Goal: Navigation & Orientation: Understand site structure

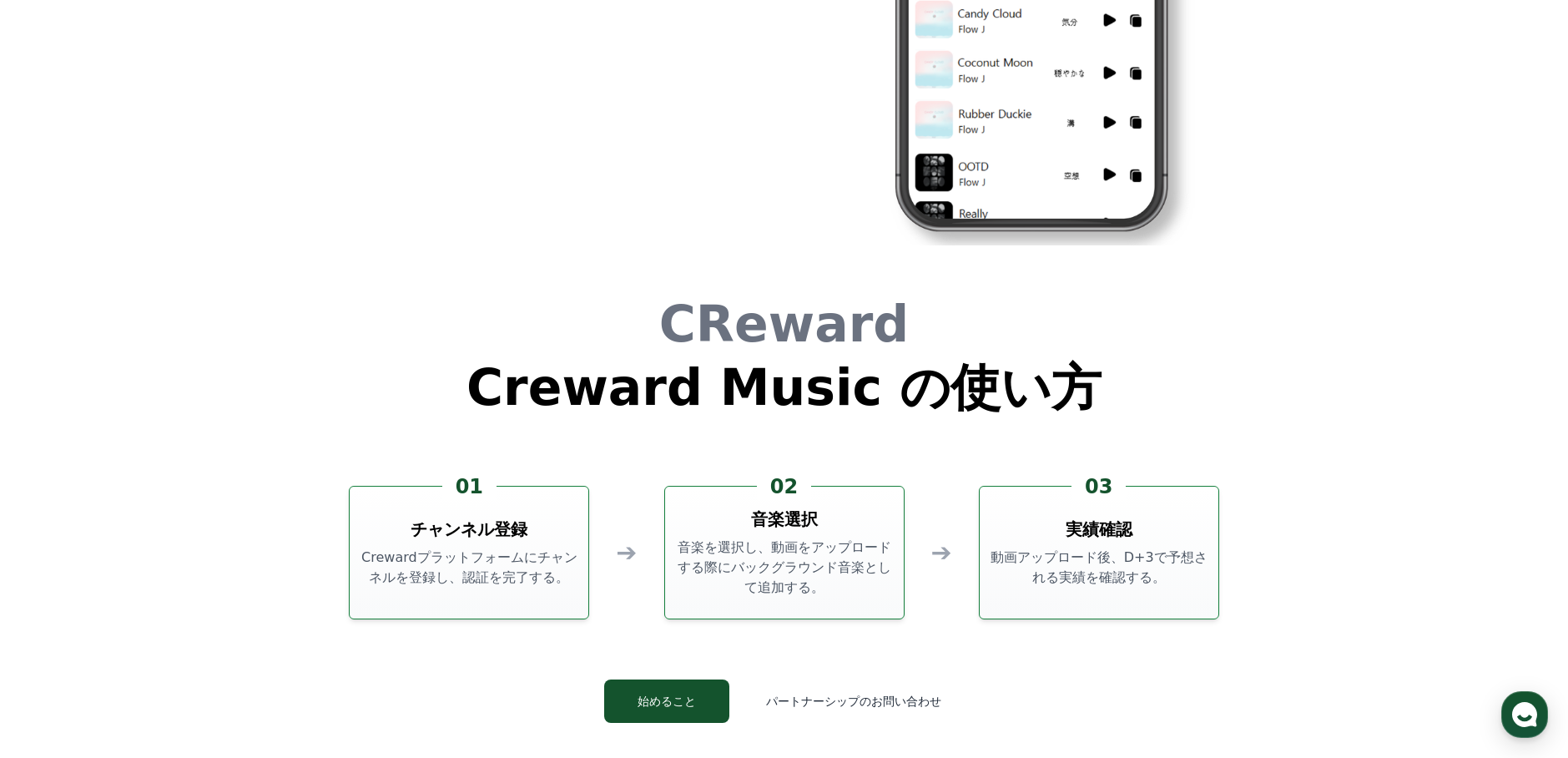
scroll to position [4452, 0]
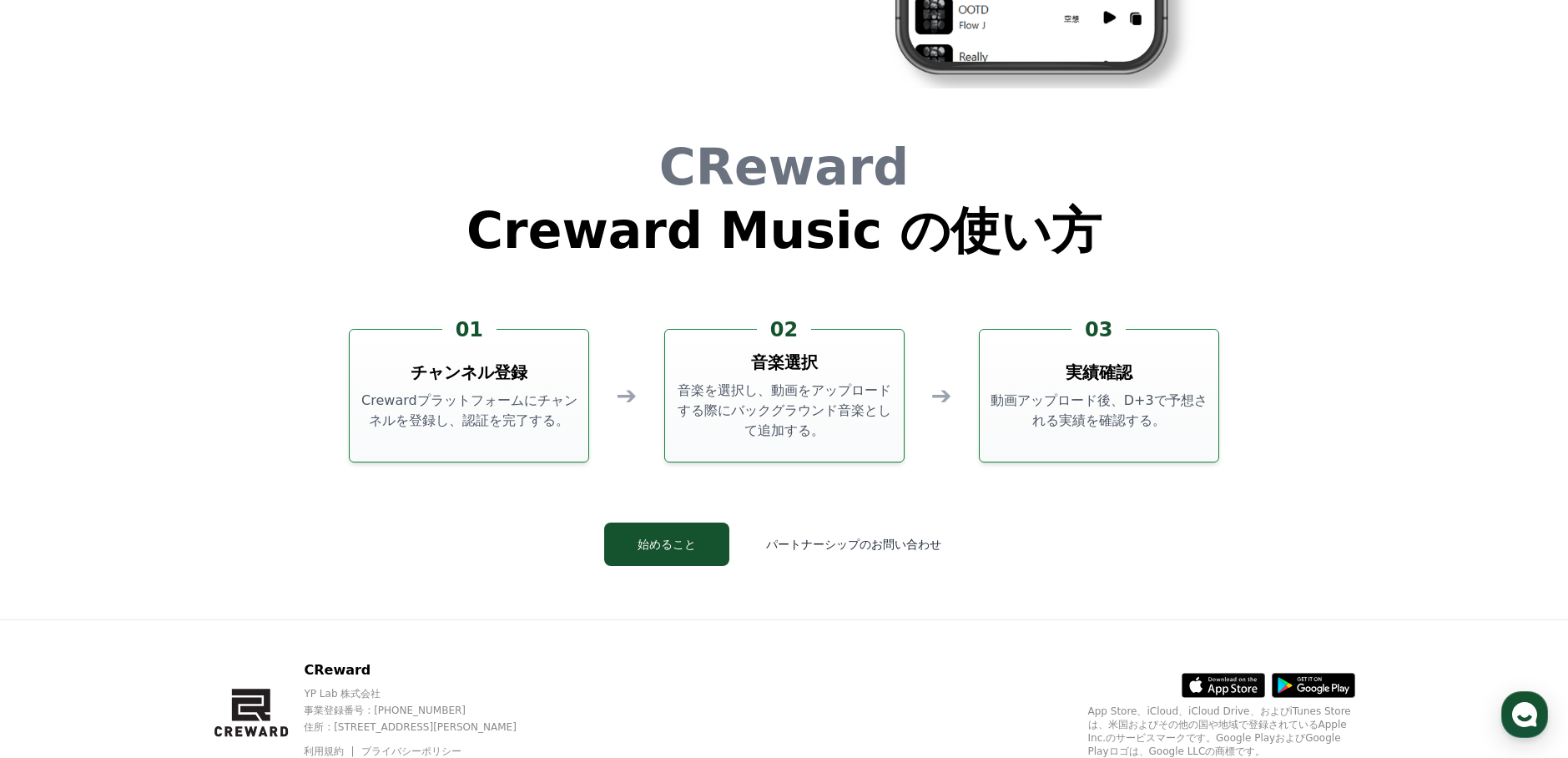
click at [465, 433] on div "01 チャンネル登録 Crewardプラットフォームにチャンネルを登録し、認証を完了する。" at bounding box center [469, 396] width 240 height 134
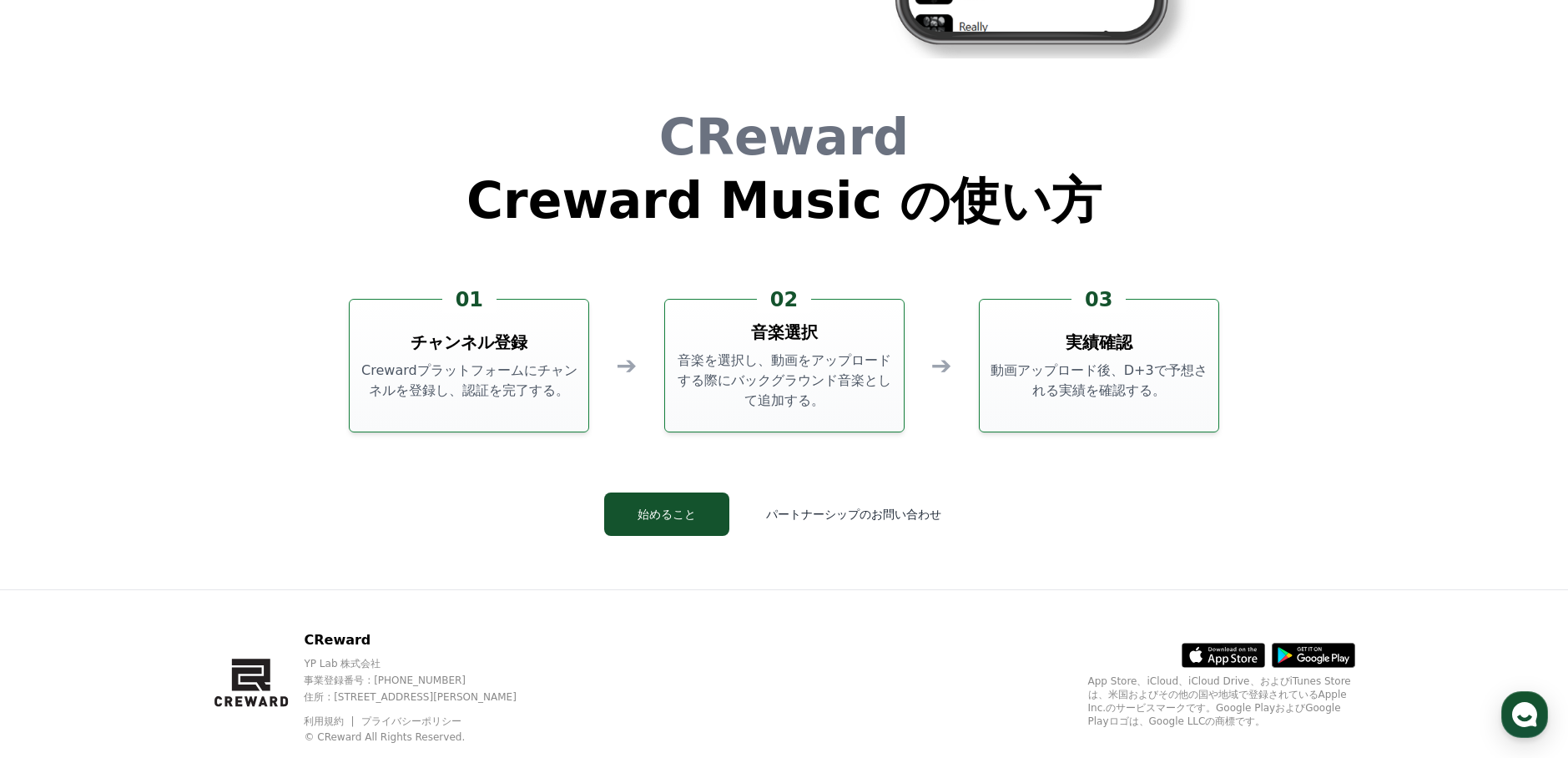
scroll to position [4521, 0]
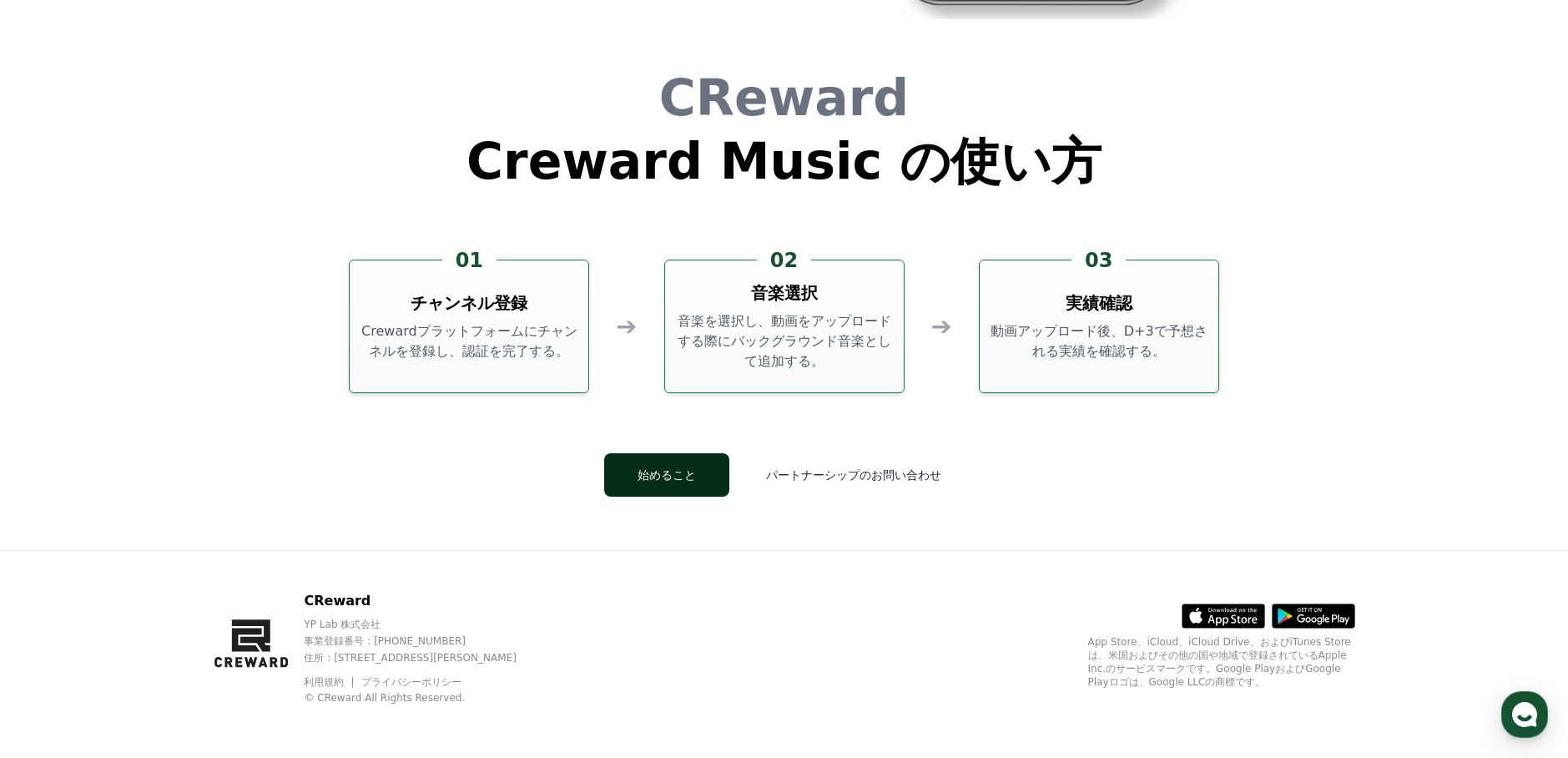
click at [677, 490] on button "始めること" at bounding box center [666, 474] width 125 height 43
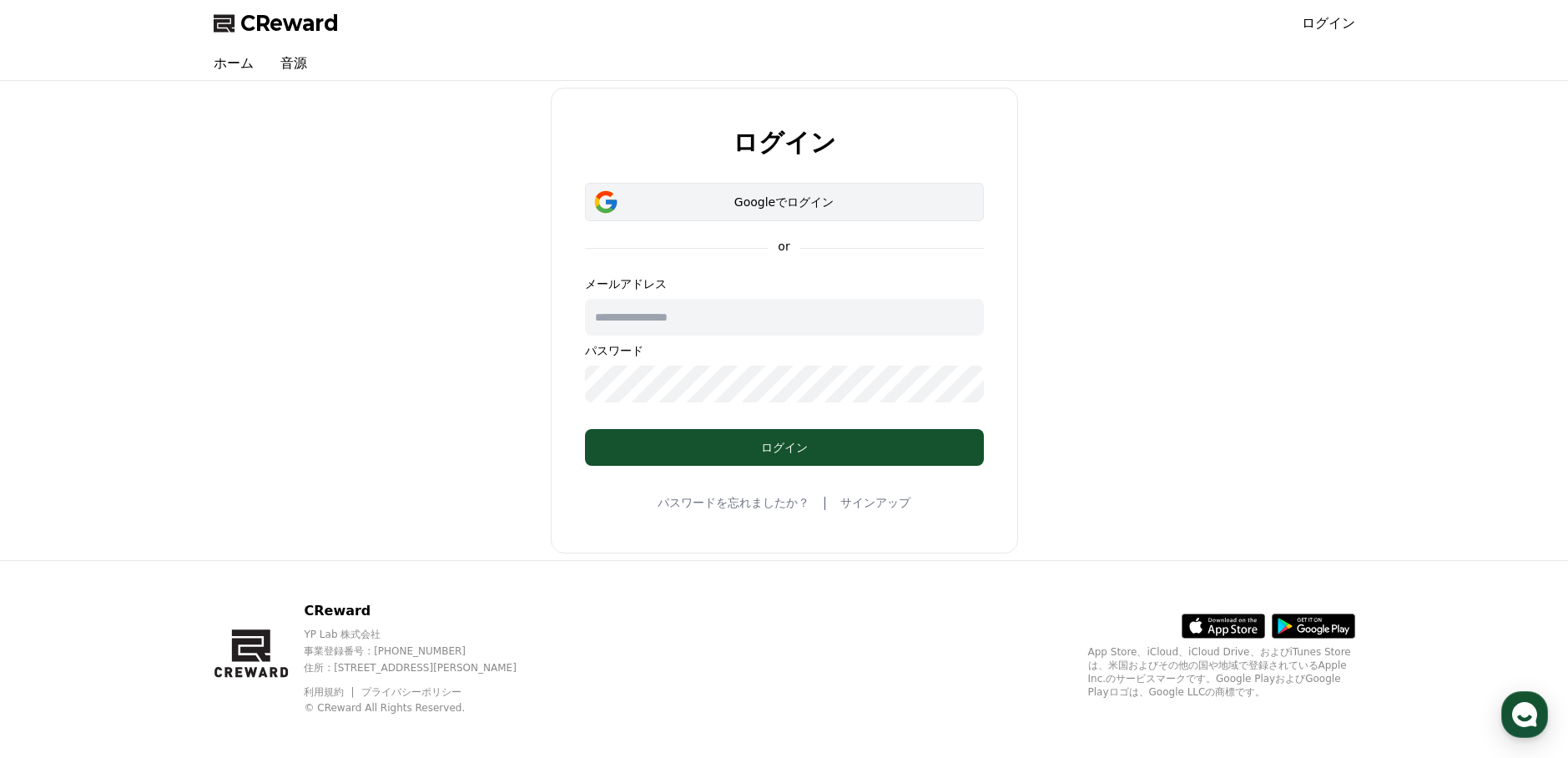
click at [671, 209] on div "Googleでログイン" at bounding box center [784, 202] width 350 height 17
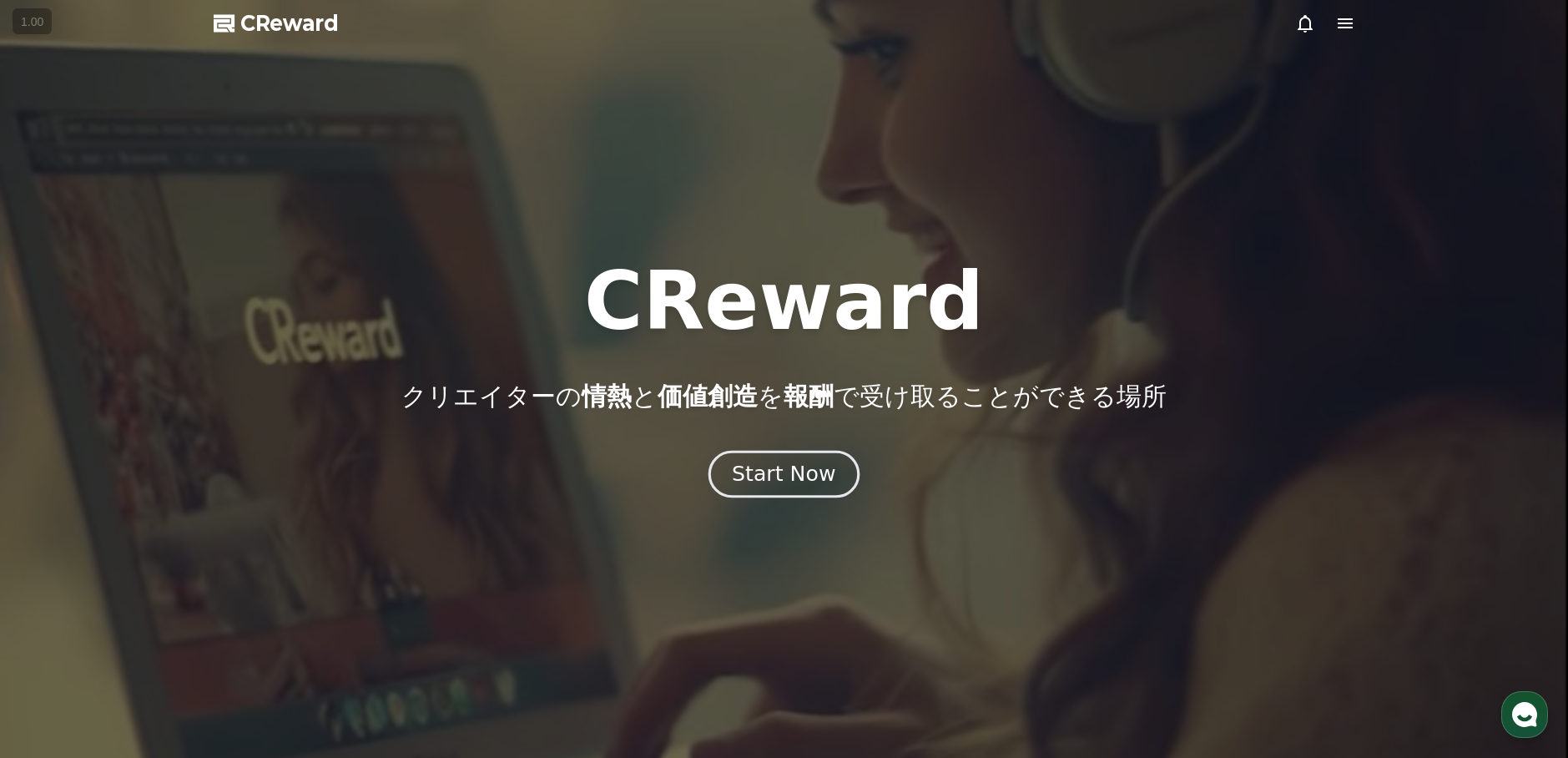
click at [823, 482] on div "Start Now" at bounding box center [783, 473] width 103 height 28
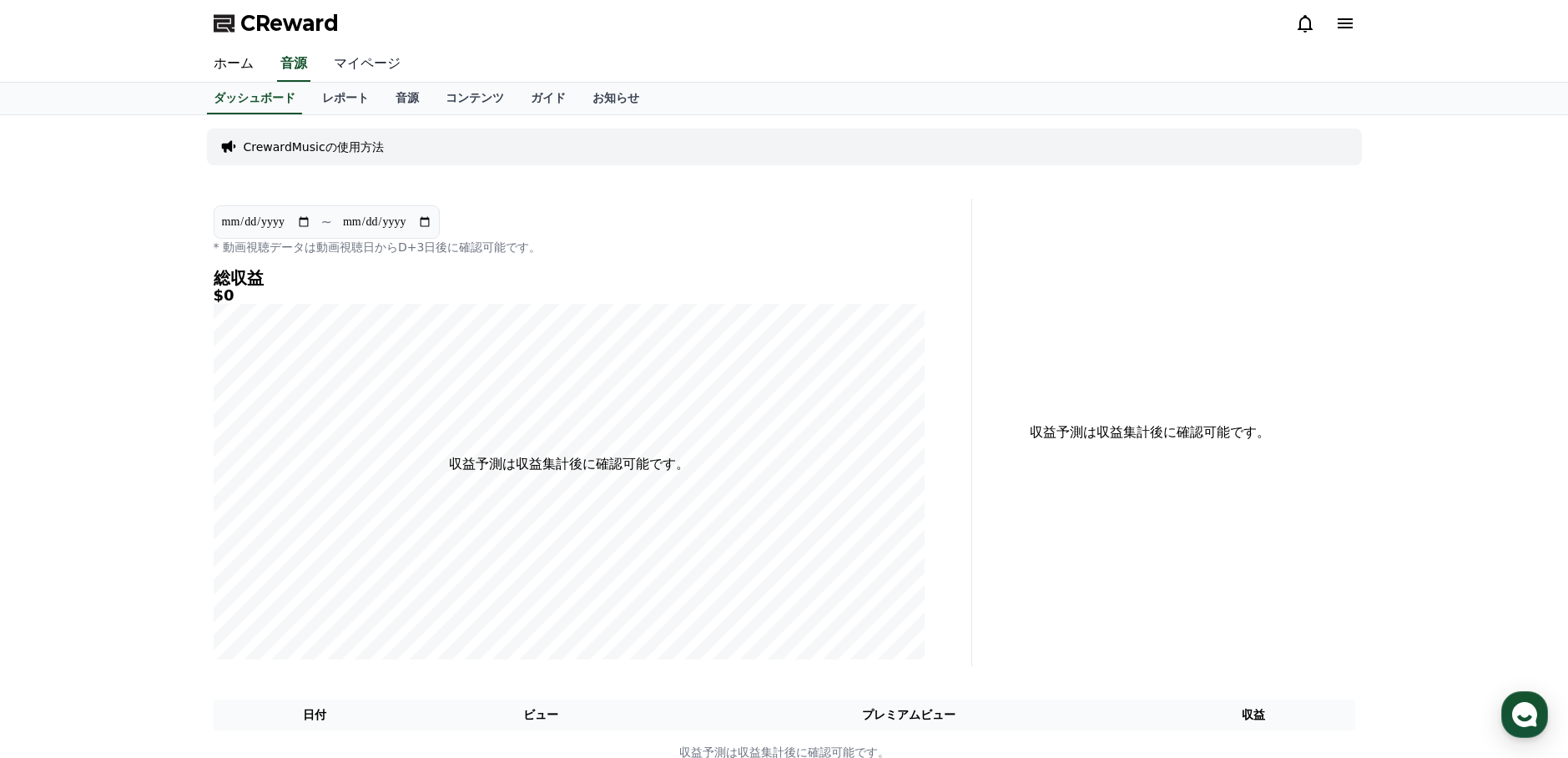
click at [356, 65] on link "マイページ" at bounding box center [367, 64] width 94 height 35
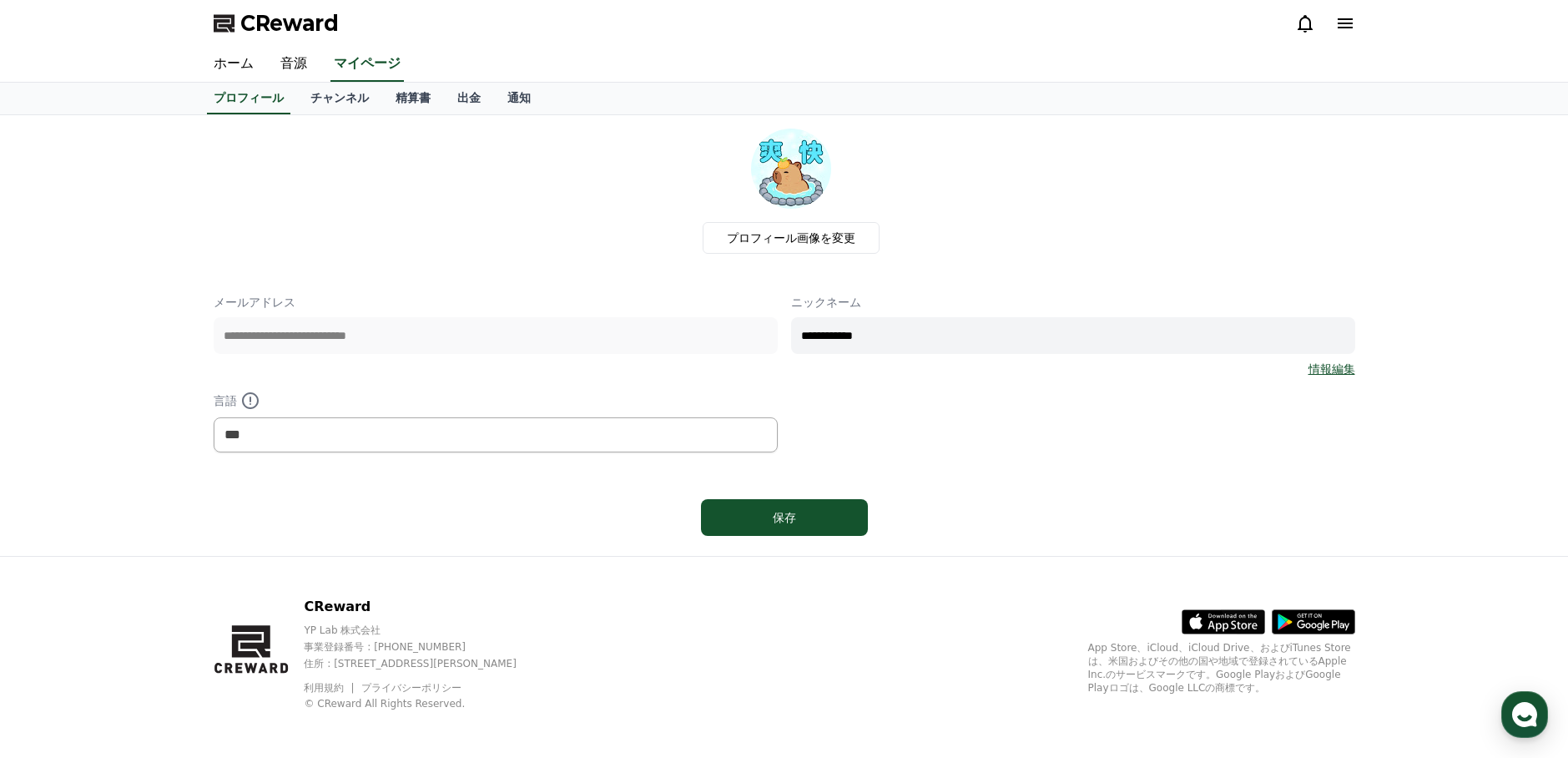
scroll to position [6, 0]
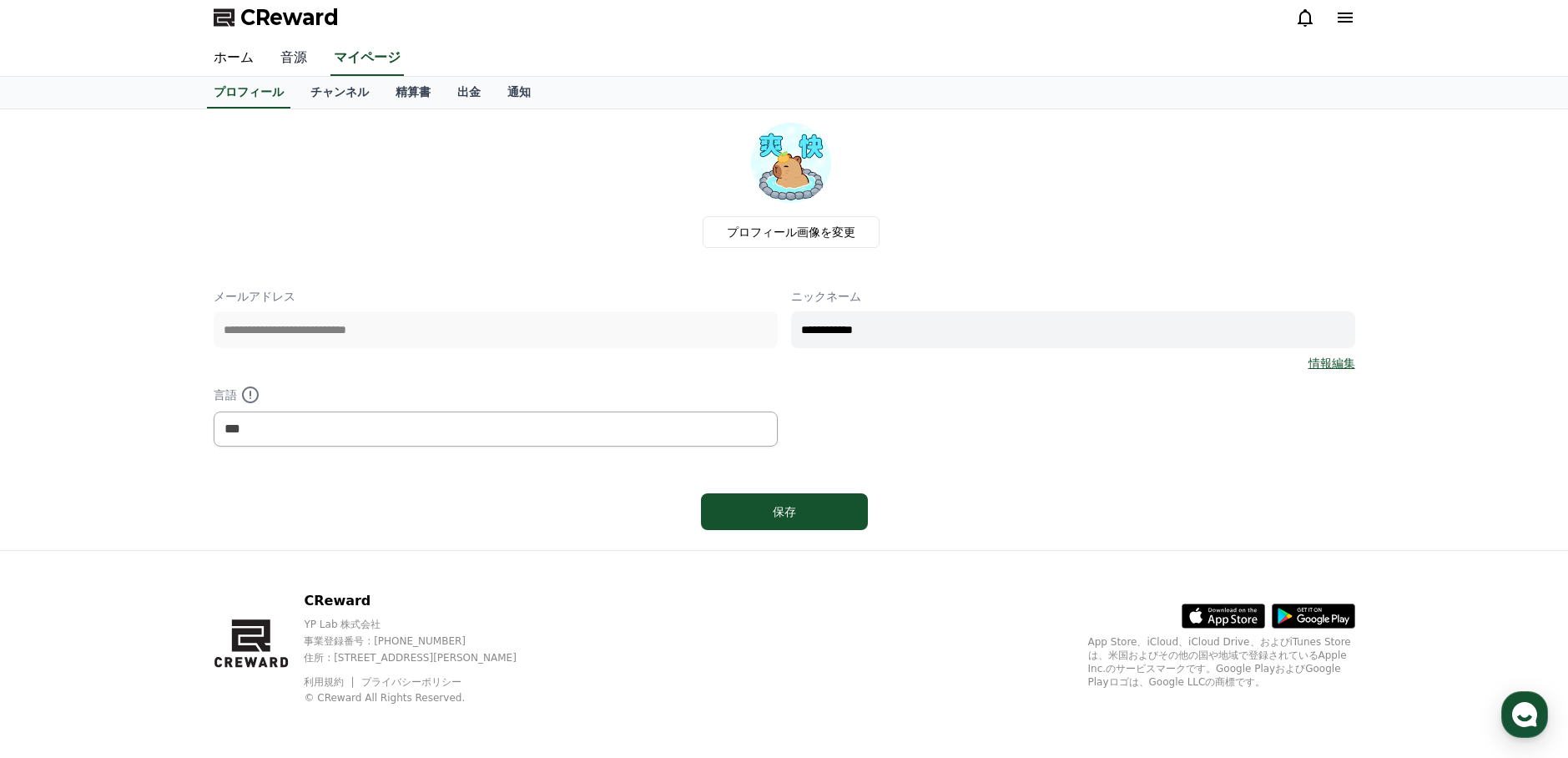
click at [300, 58] on link "音源" at bounding box center [293, 58] width 54 height 35
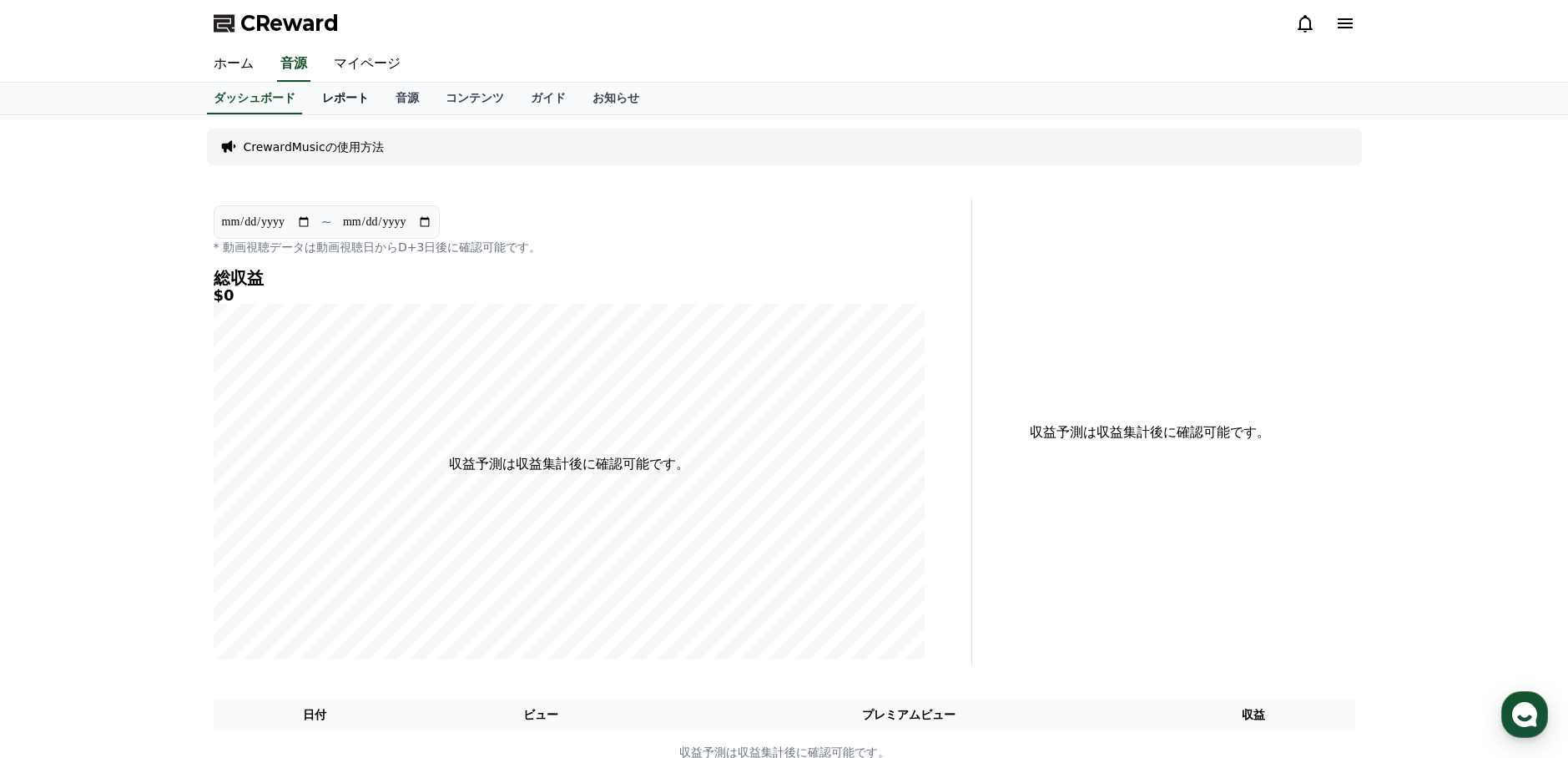
click at [322, 98] on link "レポート" at bounding box center [345, 98] width 73 height 32
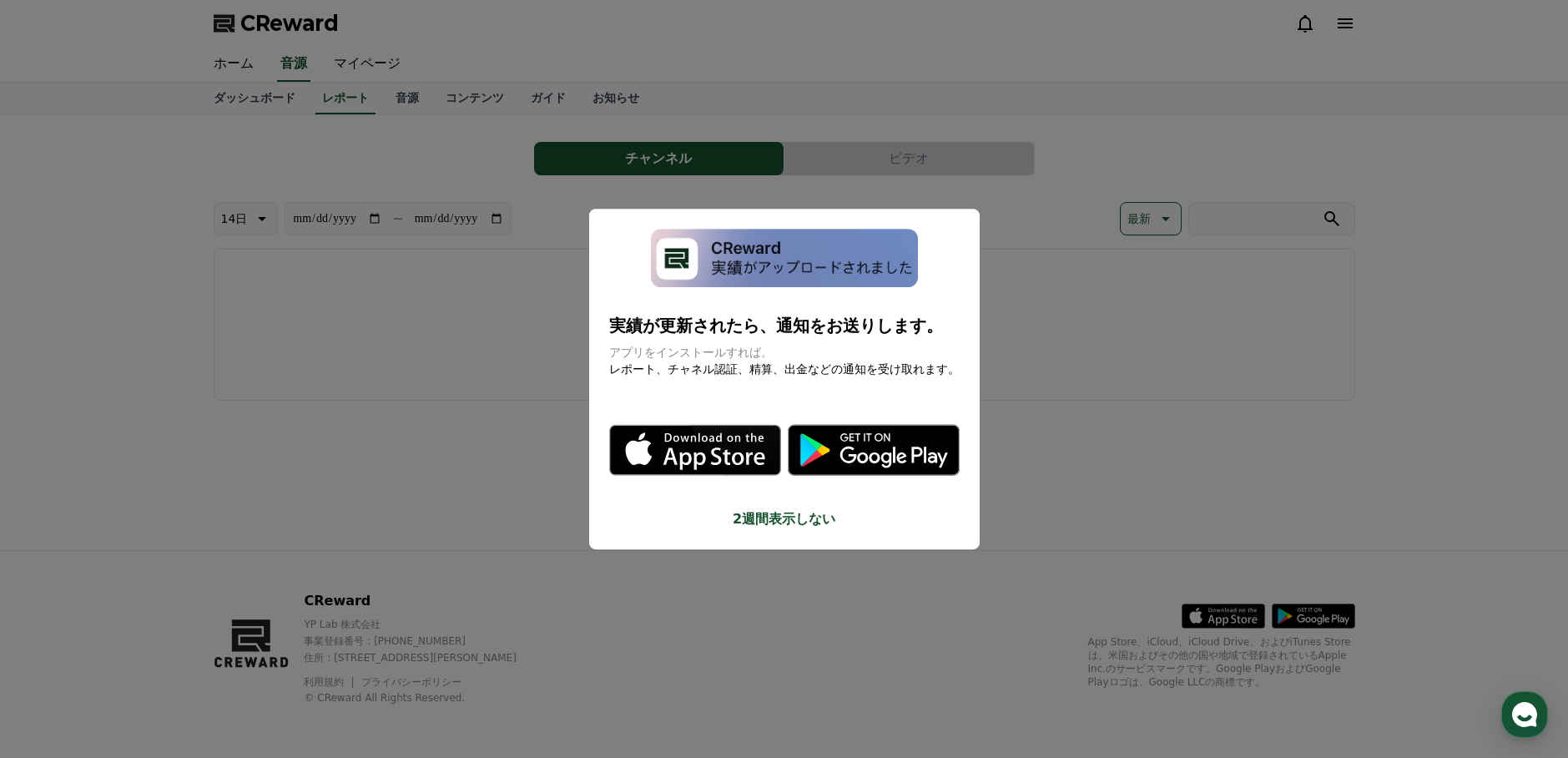
click at [758, 520] on button "2週間表示しない" at bounding box center [784, 518] width 350 height 20
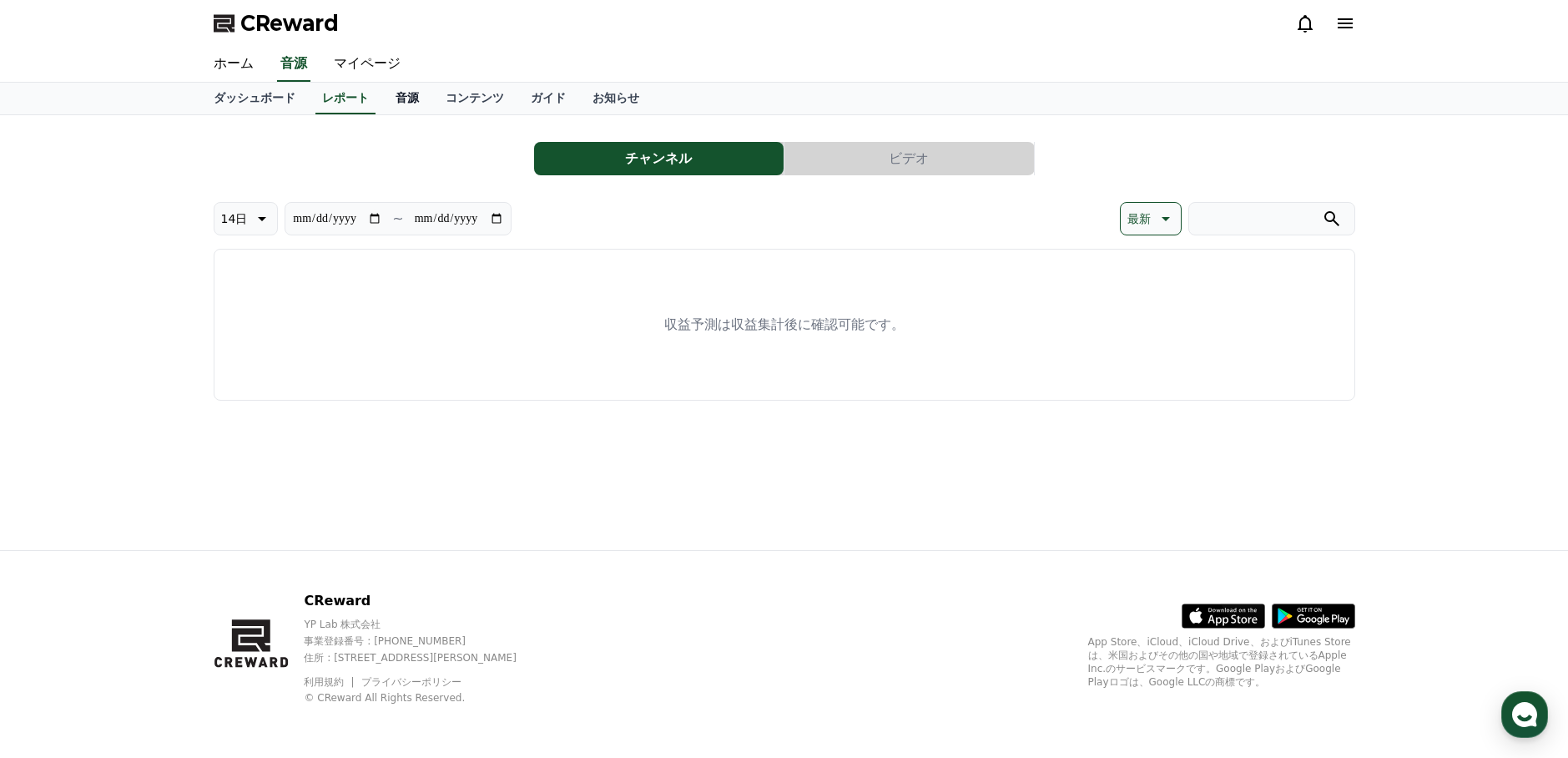
click at [411, 95] on link "音源" at bounding box center [407, 98] width 50 height 32
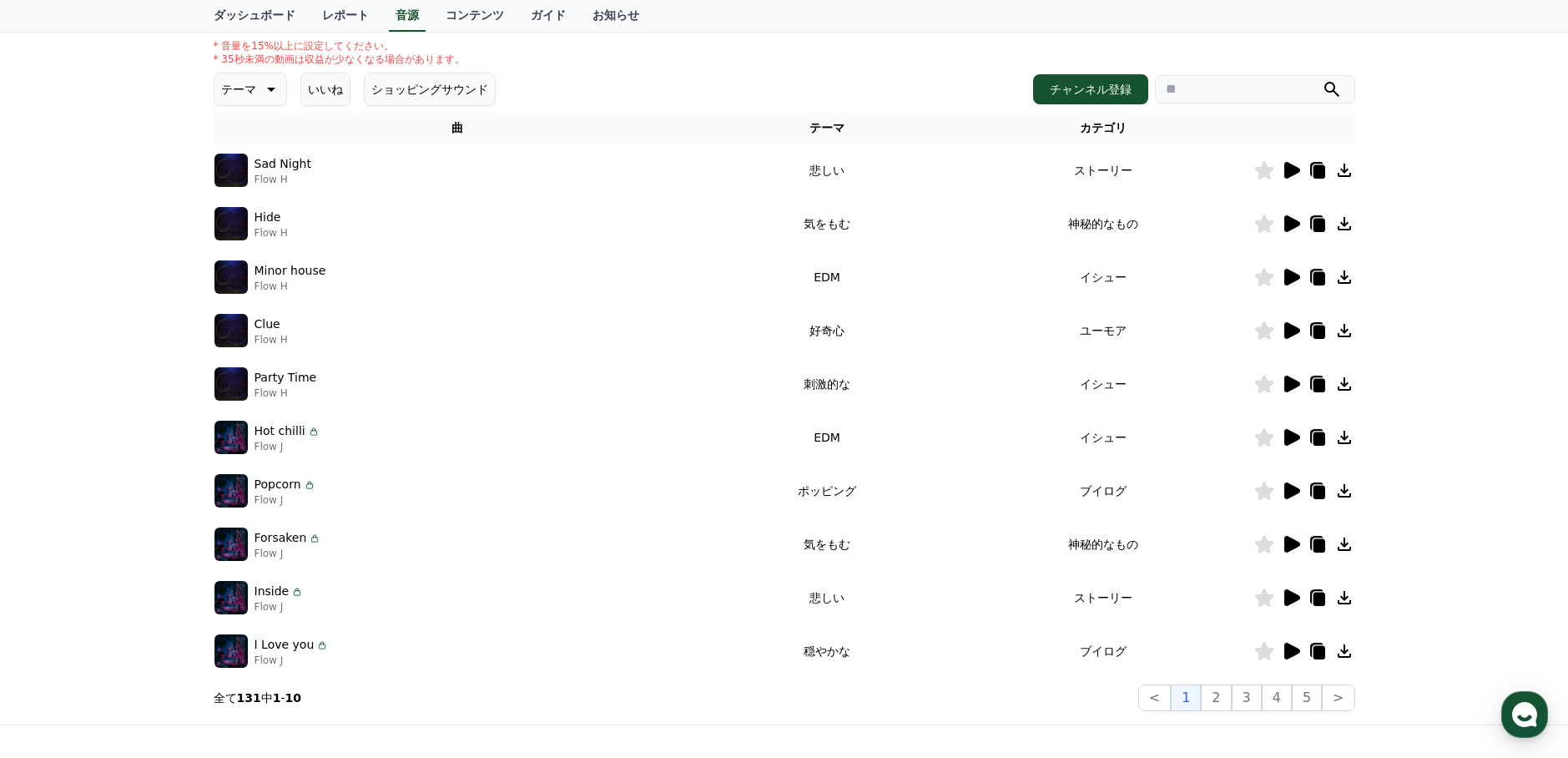
scroll to position [296, 0]
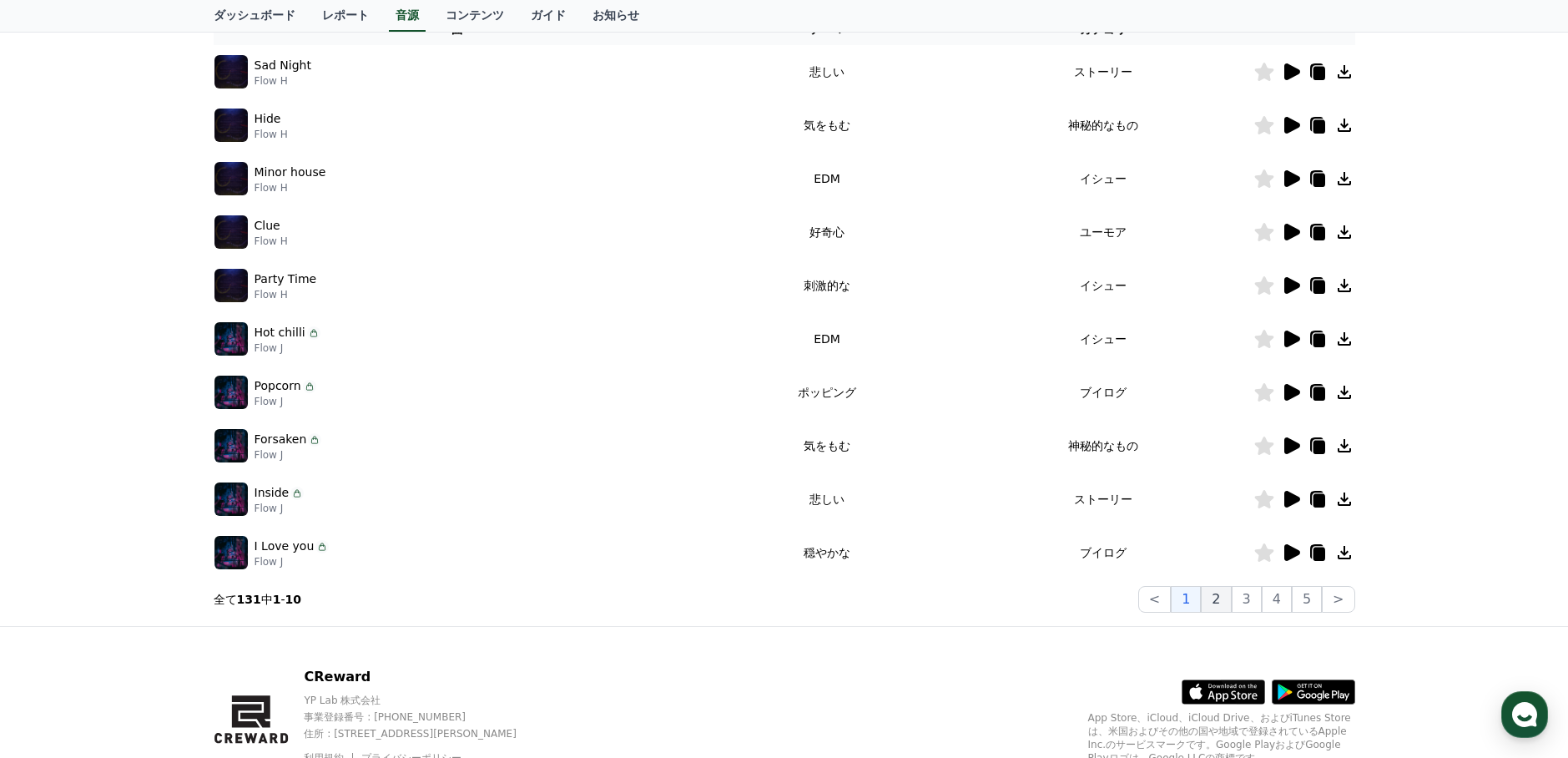
click at [1222, 606] on button "2" at bounding box center [1215, 599] width 30 height 26
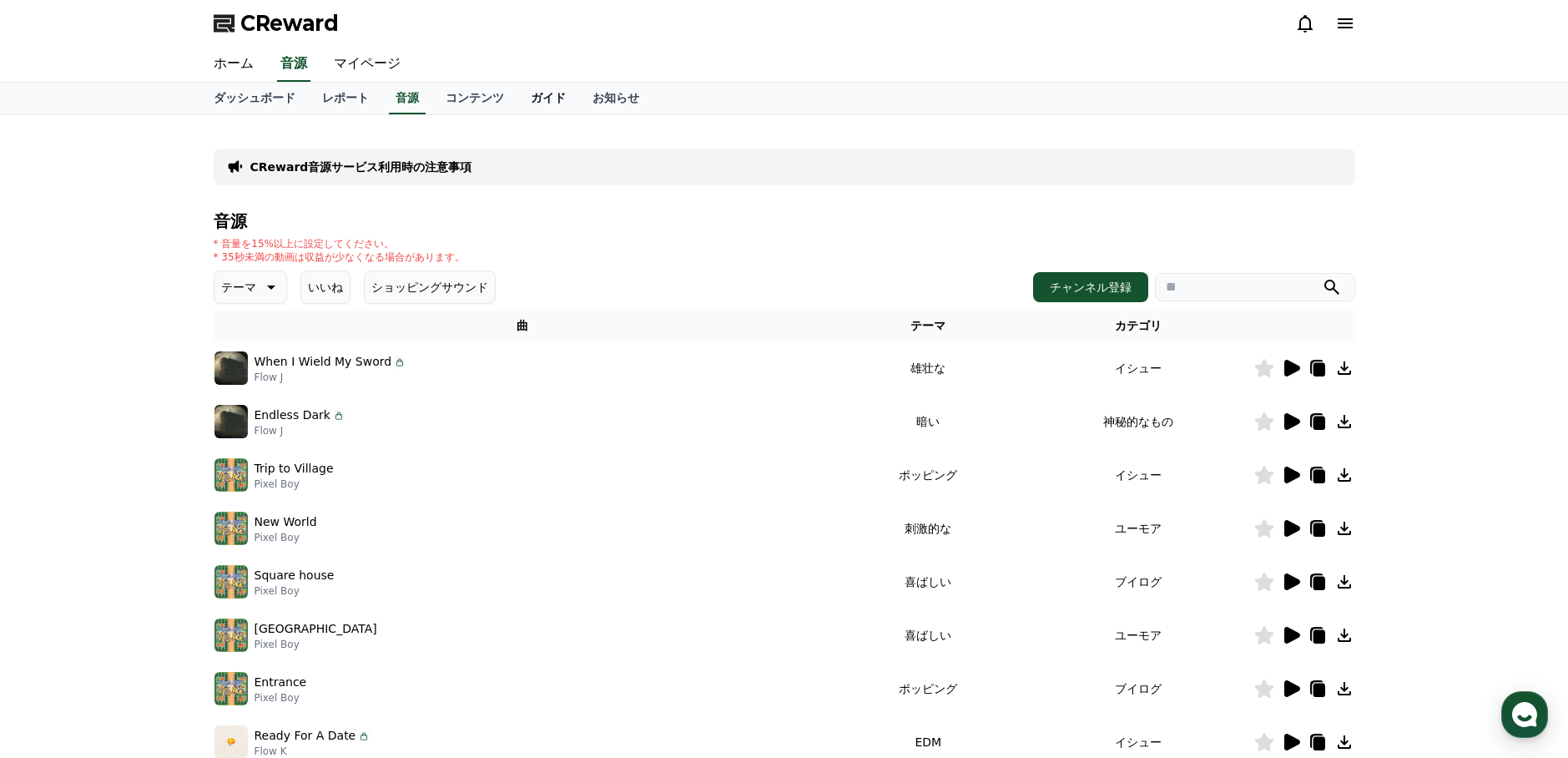
click at [539, 96] on link "ガイド" at bounding box center [548, 98] width 61 height 32
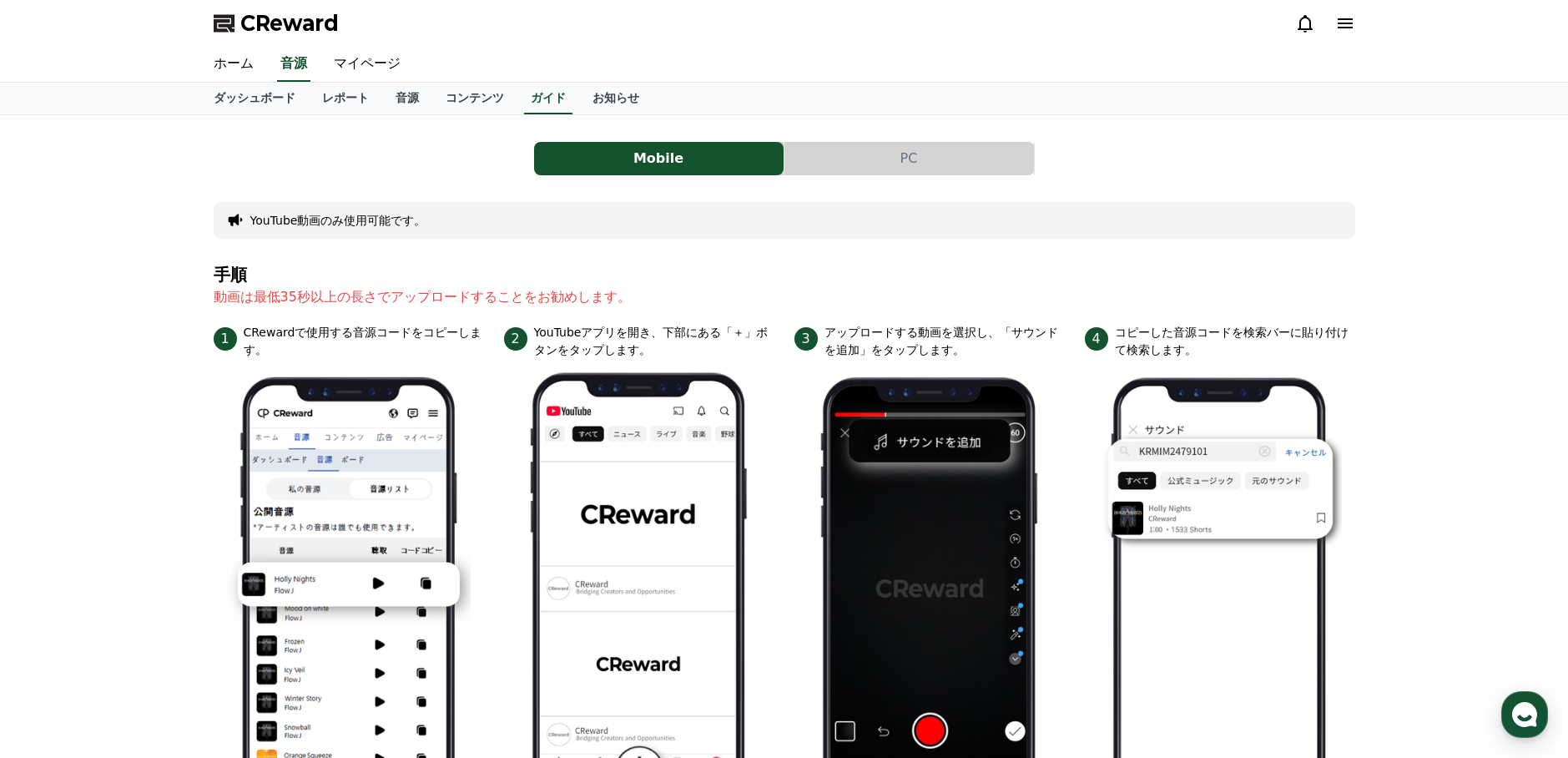
click at [837, 165] on button "PC" at bounding box center [909, 158] width 250 height 33
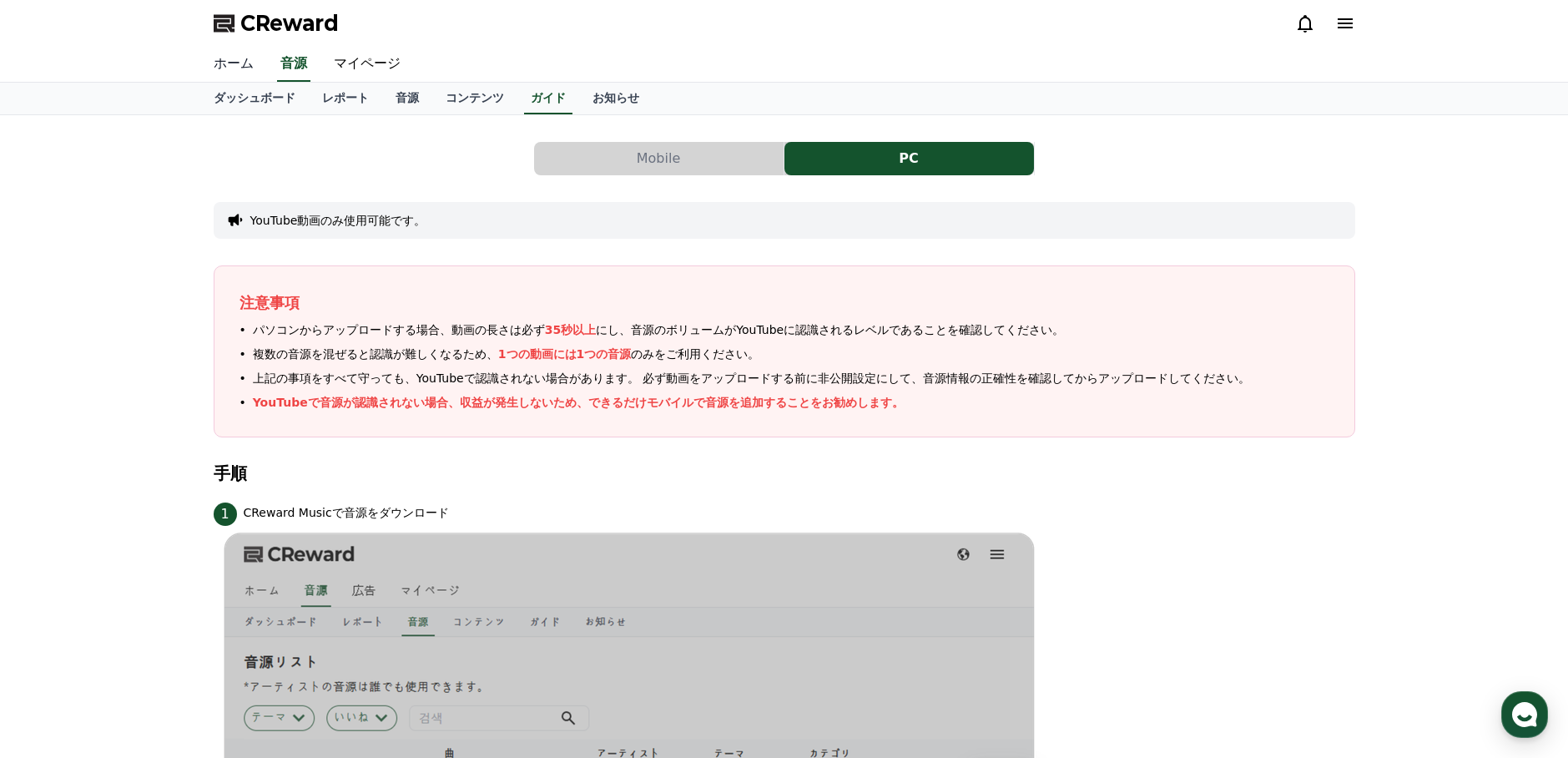
click at [240, 58] on link "ホーム" at bounding box center [234, 64] width 67 height 35
